Goal: Download file/media

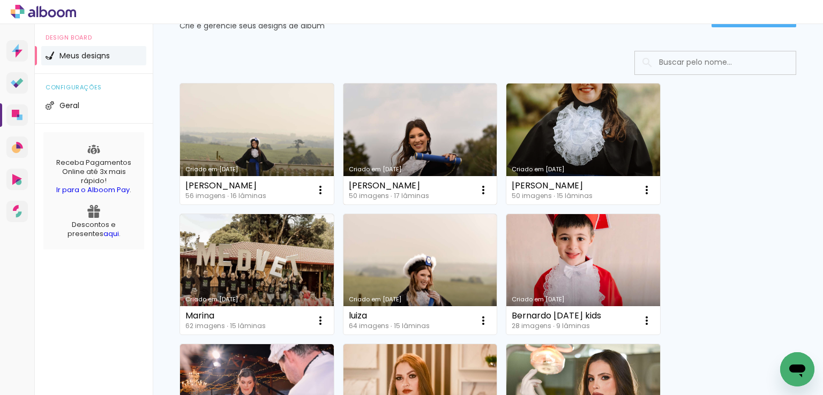
scroll to position [161, 0]
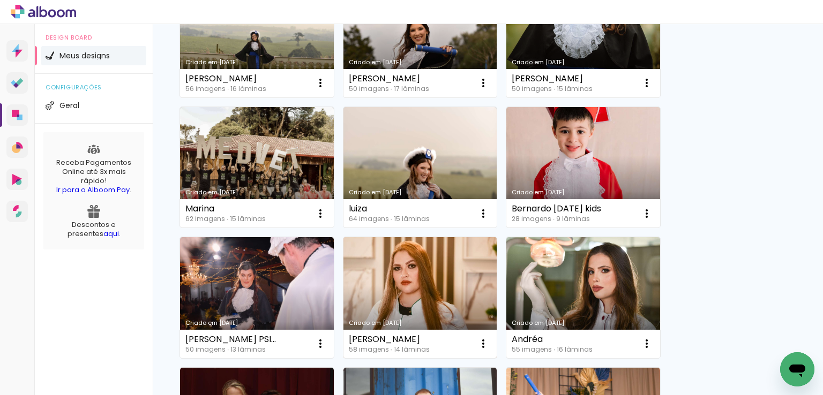
click at [419, 297] on link "Criado em [DATE]" at bounding box center [420, 297] width 154 height 121
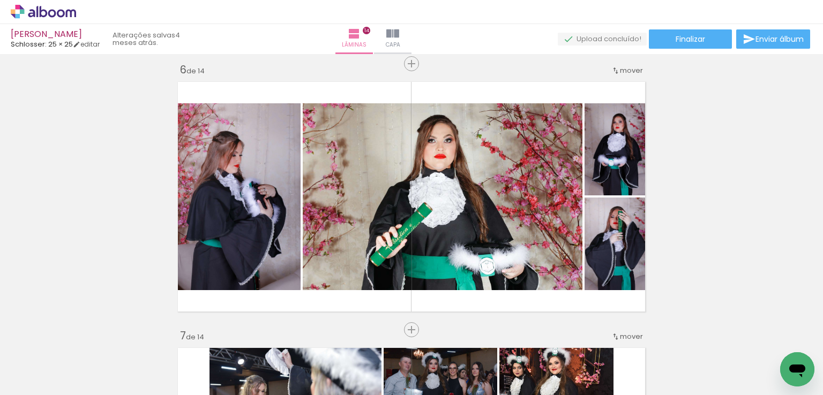
scroll to position [0, 2747]
drag, startPoint x: 131, startPoint y: 391, endPoint x: 13, endPoint y: 18, distance: 391.4
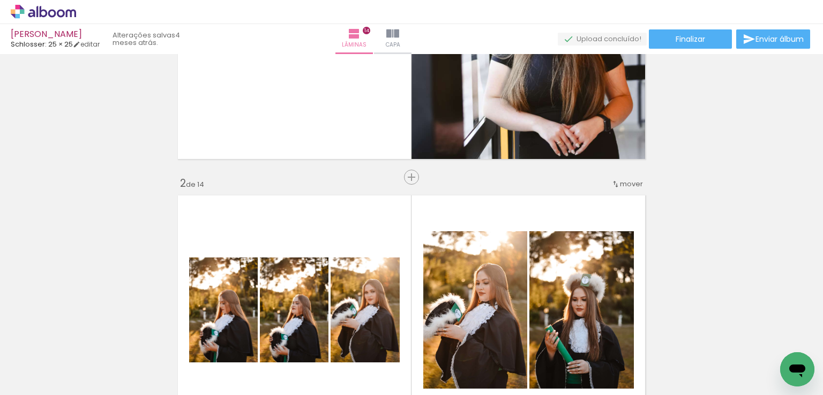
scroll to position [0, 0]
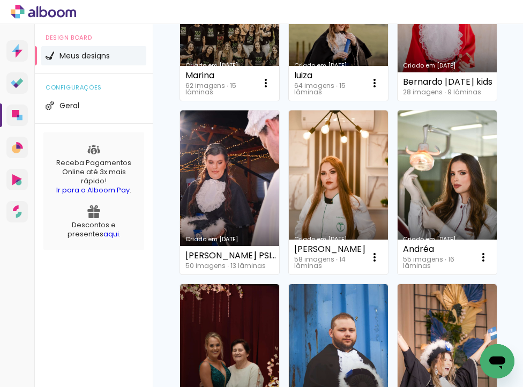
scroll to position [107, 0]
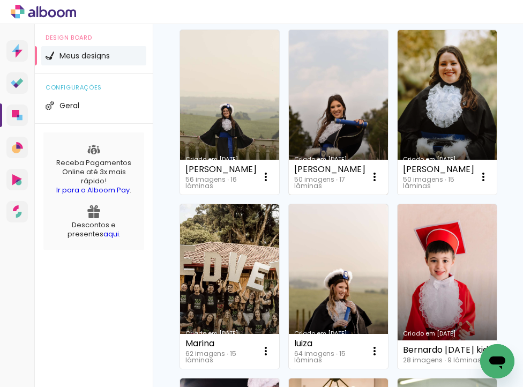
click at [334, 97] on link "Criado em [DATE]" at bounding box center [338, 112] width 99 height 164
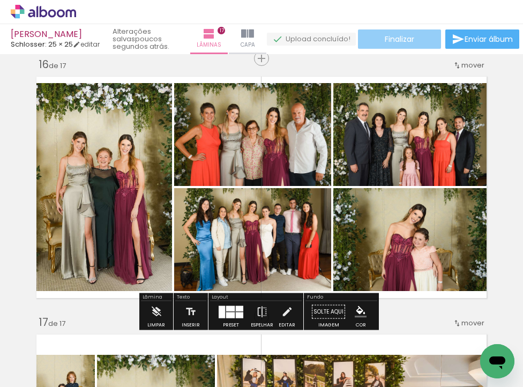
click at [428, 43] on paper-button "Finalizar" at bounding box center [399, 38] width 83 height 19
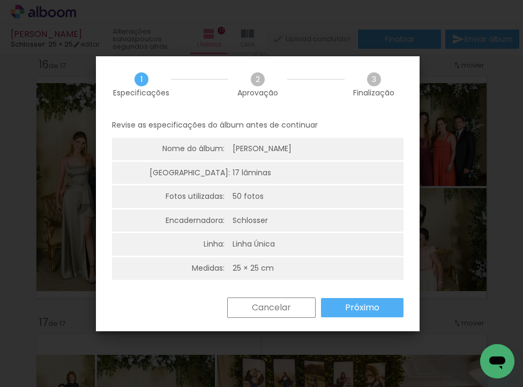
click at [0, 0] on slot "Próximo" at bounding box center [0, 0] width 0 height 0
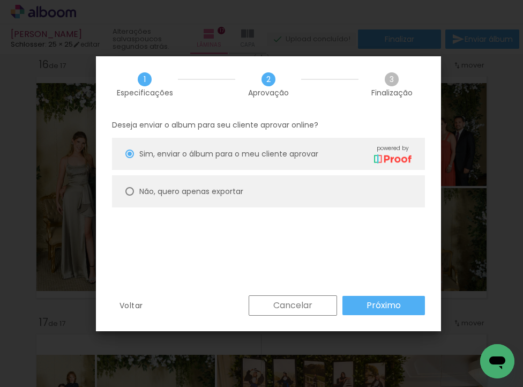
click at [0, 0] on slot "Não, quero apenas exportar" at bounding box center [0, 0] width 0 height 0
type paper-radio-button "on"
click at [0, 0] on slot "Próximo" at bounding box center [0, 0] width 0 height 0
type input "Alta, 300 DPI"
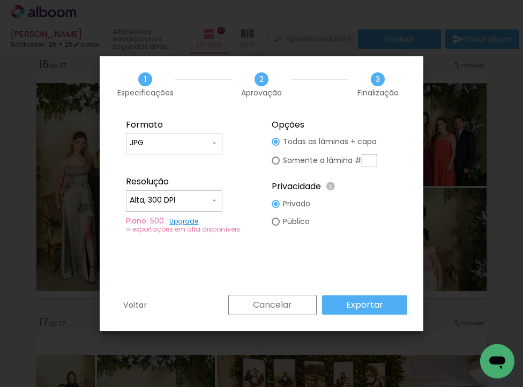
click at [0, 0] on slot "Exportar" at bounding box center [0, 0] width 0 height 0
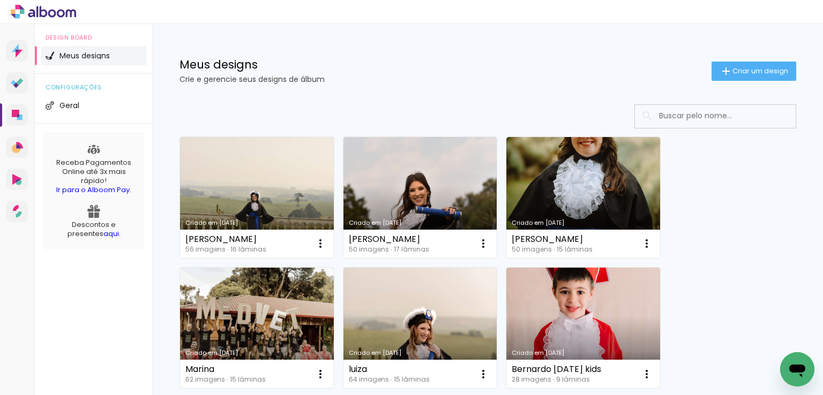
click at [409, 199] on link "Criado em [DATE]" at bounding box center [420, 197] width 154 height 121
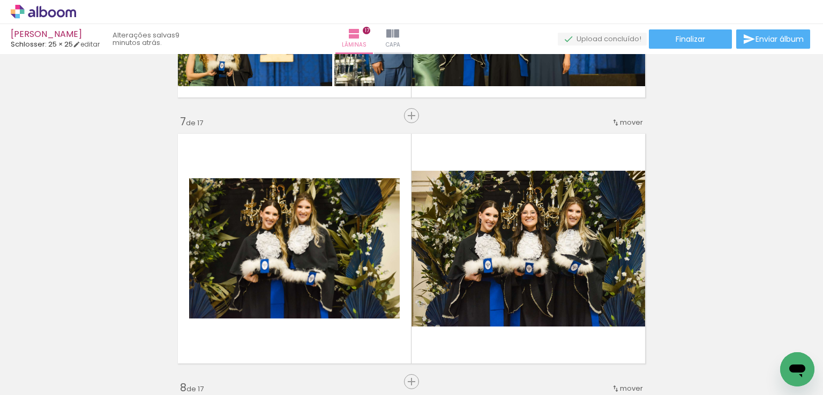
scroll to position [1874, 0]
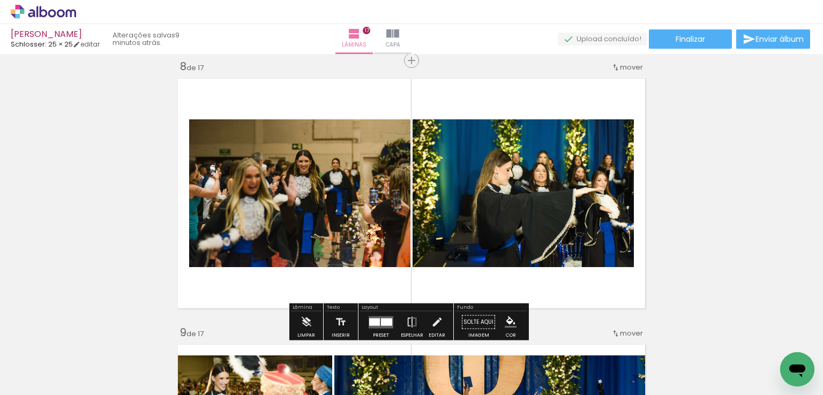
drag, startPoint x: 683, startPoint y: 160, endPoint x: 586, endPoint y: 179, distance: 98.9
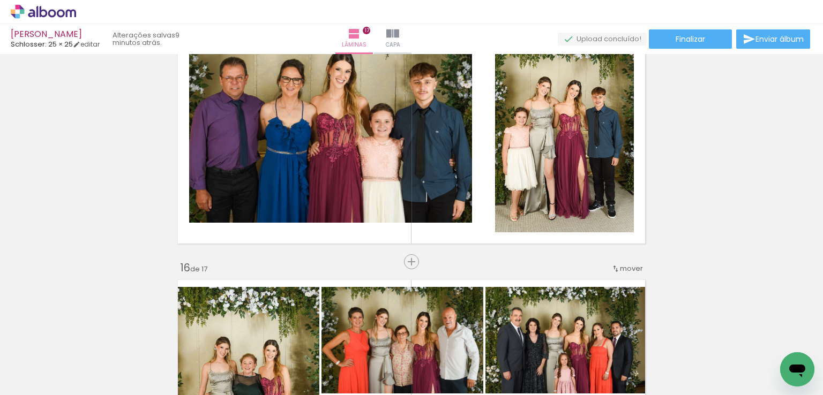
scroll to position [4016, 0]
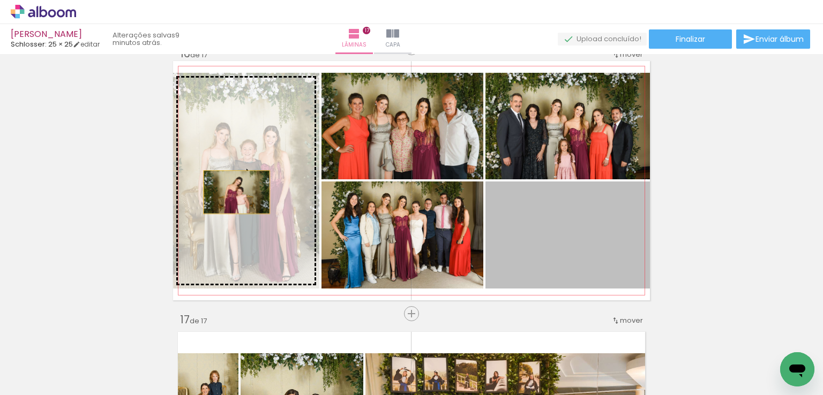
drag, startPoint x: 574, startPoint y: 229, endPoint x: 260, endPoint y: 196, distance: 315.6
click at [0, 0] on slot at bounding box center [0, 0] width 0 height 0
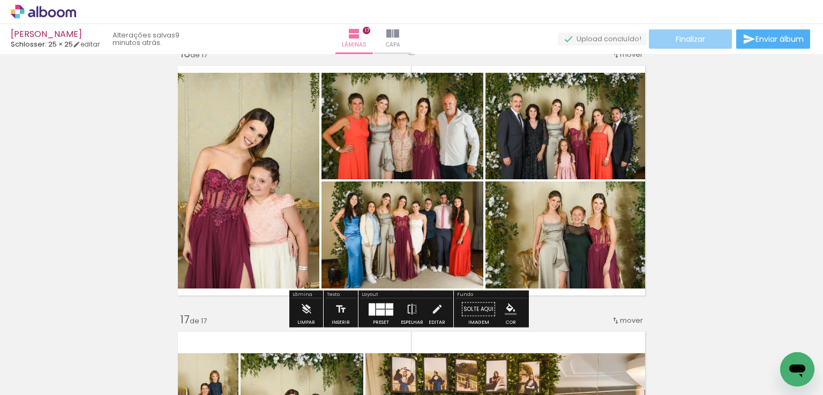
click at [687, 42] on span "Finalizar" at bounding box center [689, 38] width 29 height 7
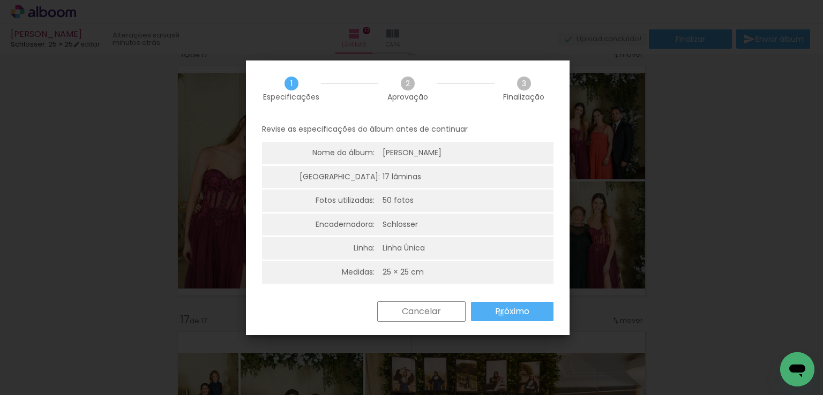
click at [0, 0] on slot "Próximo" at bounding box center [0, 0] width 0 height 0
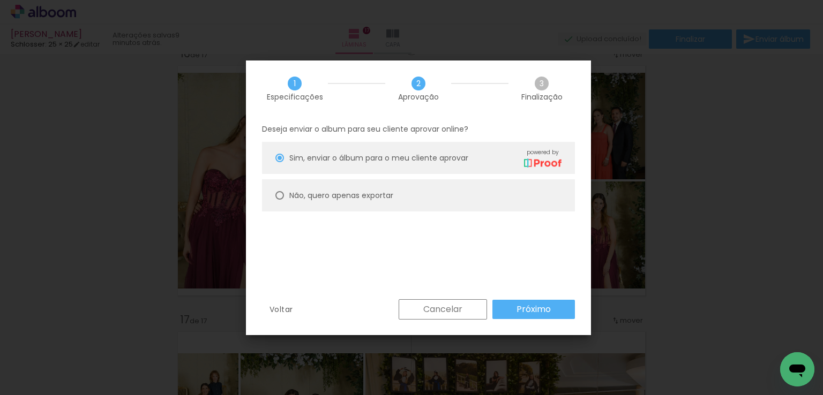
click at [426, 195] on paper-radio-button "Não, quero apenas exportar" at bounding box center [418, 195] width 313 height 32
type paper-radio-button "on"
click at [0, 0] on slot "Próximo" at bounding box center [0, 0] width 0 height 0
type input "Alta, 300 DPI"
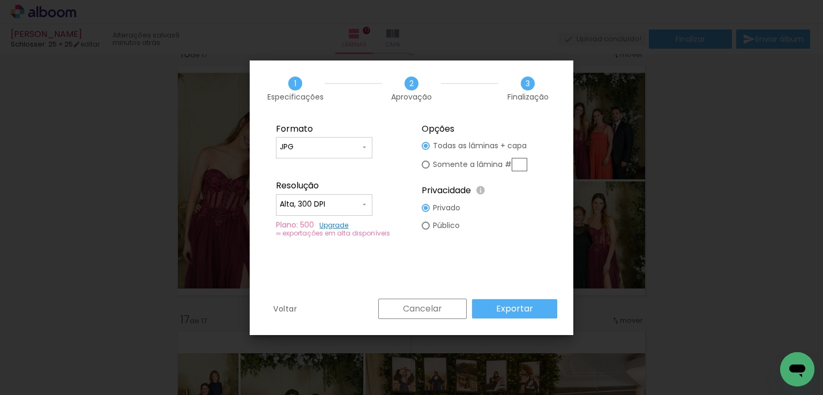
drag, startPoint x: 516, startPoint y: 162, endPoint x: 525, endPoint y: 159, distance: 9.5
click at [516, 162] on input "text" at bounding box center [519, 164] width 16 height 13
type paper-radio-button "on"
type input "10"
drag, startPoint x: 485, startPoint y: 255, endPoint x: 486, endPoint y: 295, distance: 39.1
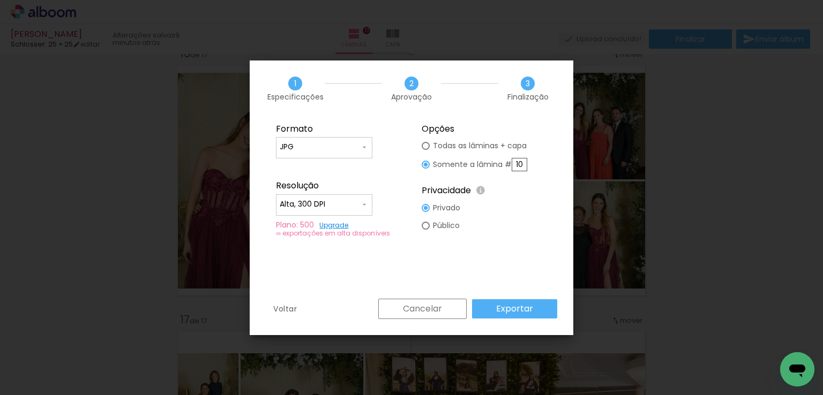
click at [485, 256] on div "Formato JPG PDF Resolução Alta, 300 DPI Baixa Plano: 500 Upgrade ∞ exportações …" at bounding box center [411, 208] width 323 height 182
click at [0, 0] on slot "Exportar" at bounding box center [0, 0] width 0 height 0
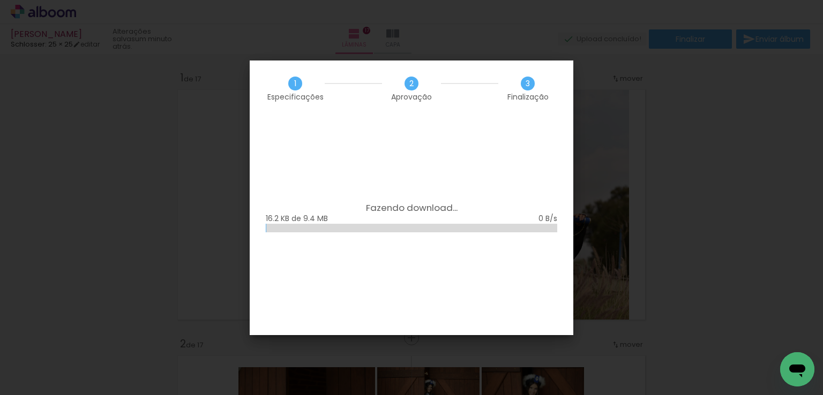
scroll to position [4016, 0]
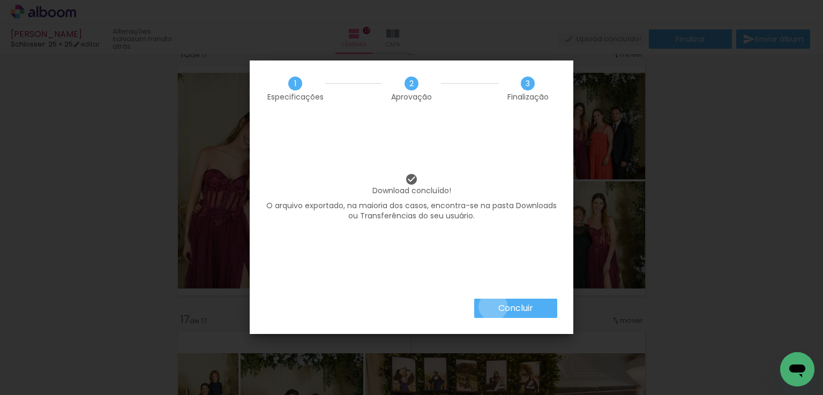
click at [492, 307] on paper-button "Concluir" at bounding box center [515, 308] width 83 height 19
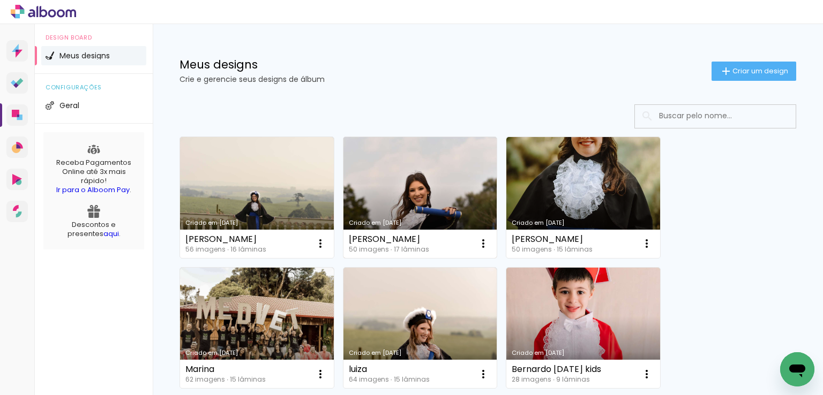
click at [419, 191] on link "Criado em [DATE]" at bounding box center [420, 197] width 154 height 121
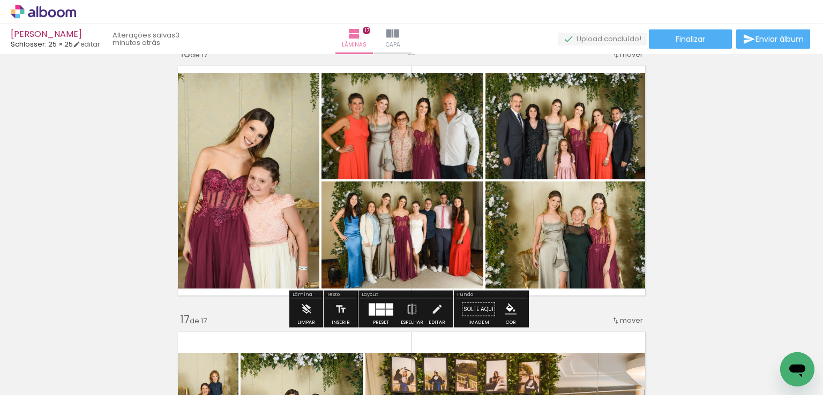
scroll to position [3963, 0]
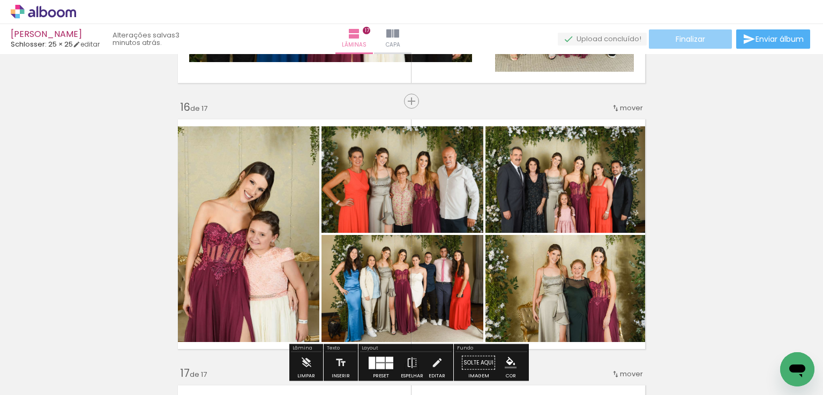
click at [695, 37] on span "Finalizar" at bounding box center [689, 38] width 29 height 7
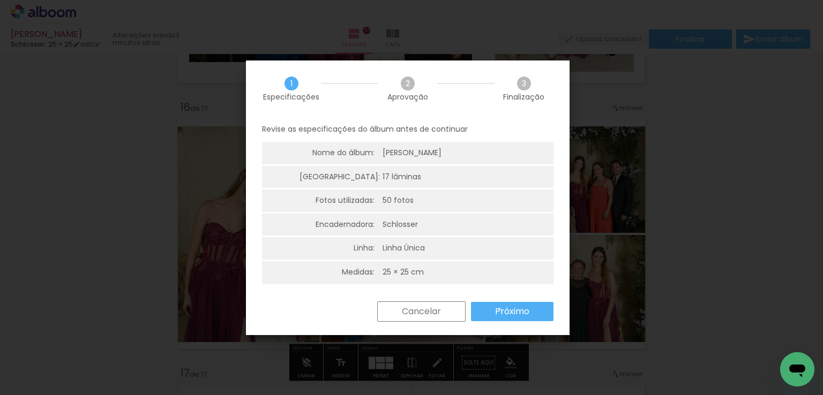
click at [0, 0] on slot "Próximo" at bounding box center [0, 0] width 0 height 0
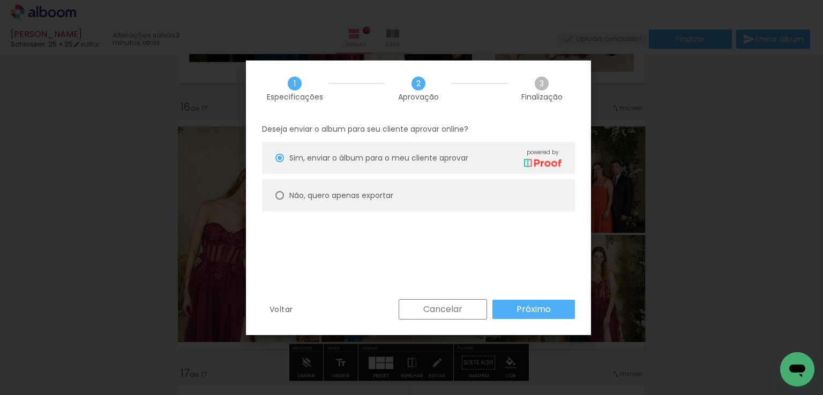
click at [509, 195] on paper-radio-button "Não, quero apenas exportar" at bounding box center [418, 195] width 313 height 32
type paper-radio-button "on"
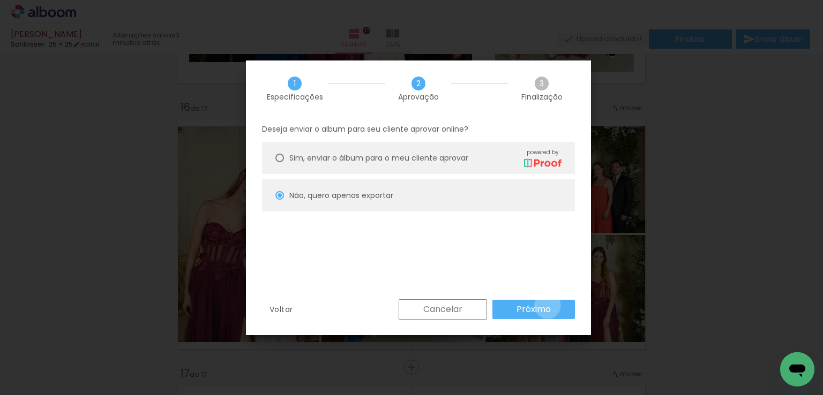
click at [0, 0] on slot "Próximo" at bounding box center [0, 0] width 0 height 0
type input "Alta, 300 DPI"
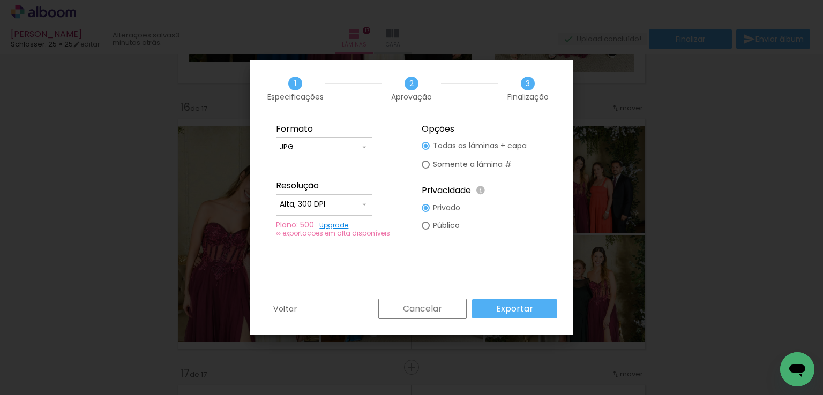
click at [521, 158] on input "text" at bounding box center [519, 164] width 16 height 13
type paper-radio-button "on"
type input "16"
click at [0, 0] on slot "Exportar" at bounding box center [0, 0] width 0 height 0
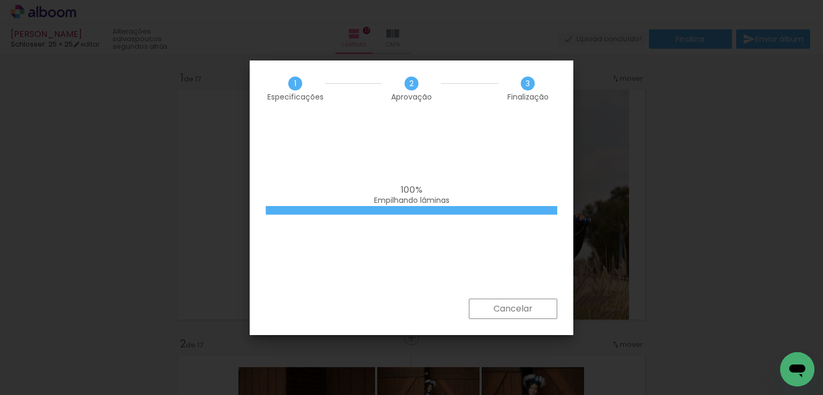
scroll to position [3963, 0]
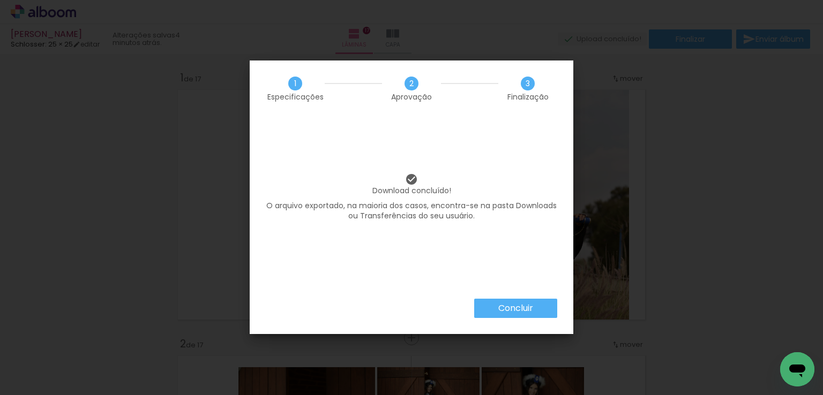
scroll to position [3963, 0]
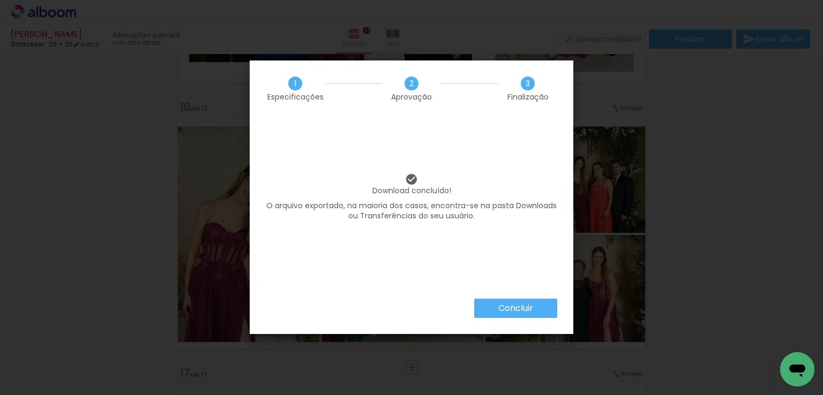
click at [0, 0] on slot "Concluir" at bounding box center [0, 0] width 0 height 0
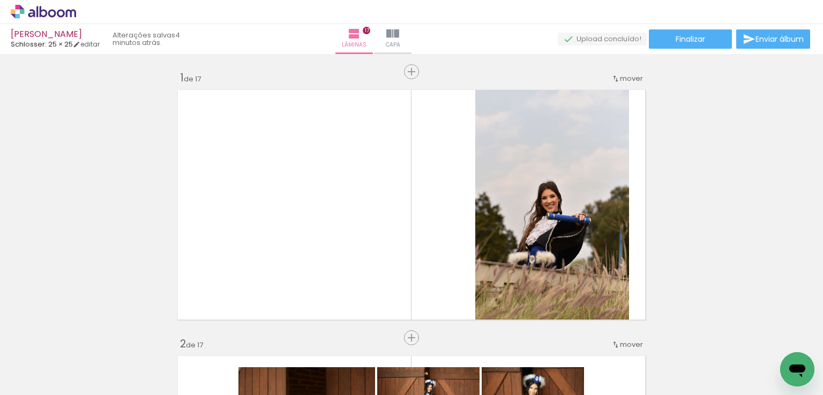
scroll to position [3963, 0]
